Goal: Task Accomplishment & Management: Use online tool/utility

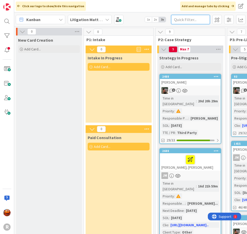
click at [194, 20] on input "text" at bounding box center [190, 19] width 39 height 9
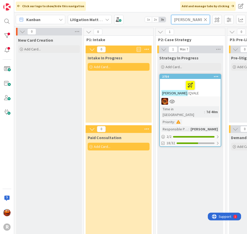
type input "[PERSON_NAME]"
click at [203, 102] on div at bounding box center [190, 101] width 61 height 7
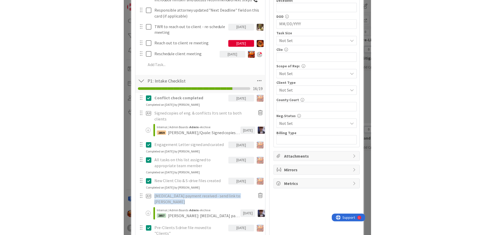
scroll to position [283, 0]
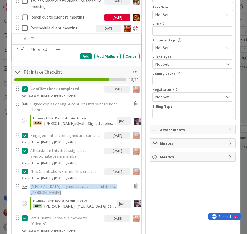
click at [39, 36] on div at bounding box center [80, 38] width 120 height 9
drag, startPoint x: 70, startPoint y: 38, endPoint x: 48, endPoint y: 39, distance: 22.4
click at [48, 39] on p "Call [PERSON_NAME] to schedule" at bounding box center [79, 39] width 115 height 6
click at [57, 40] on p "Call [PERSON_NAME] re [DATE] meeting" at bounding box center [79, 39] width 115 height 6
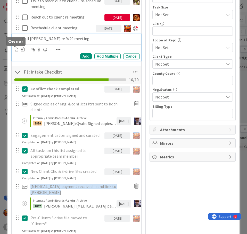
click at [15, 51] on icon at bounding box center [16, 50] width 3 height 4
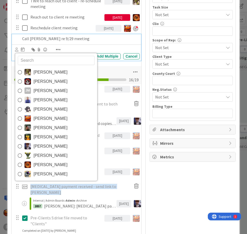
drag, startPoint x: 42, startPoint y: 117, endPoint x: 34, endPoint y: 99, distance: 20.4
click at [42, 117] on span "[PERSON_NAME]" at bounding box center [50, 119] width 34 height 8
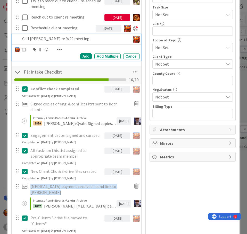
click at [23, 47] on div at bounding box center [24, 50] width 4 height 6
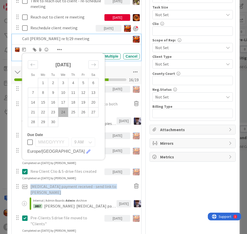
click at [64, 112] on td "24" at bounding box center [63, 112] width 10 height 10
type input "[DATE]"
click at [95, 40] on p "Call [PERSON_NAME] re 9/29 meeting" at bounding box center [62, 39] width 80 height 6
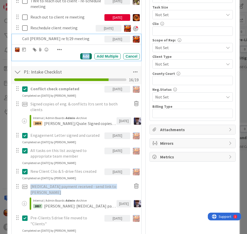
click at [85, 57] on div "Add" at bounding box center [86, 56] width 12 height 6
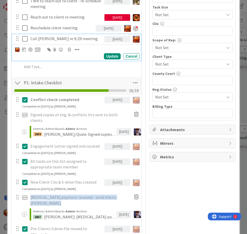
click at [61, 38] on p "Call [PERSON_NAME] re 9/29 meeting" at bounding box center [66, 39] width 72 height 6
click at [30, 50] on div at bounding box center [30, 50] width 4 height 4
